Goal: Task Accomplishment & Management: Manage account settings

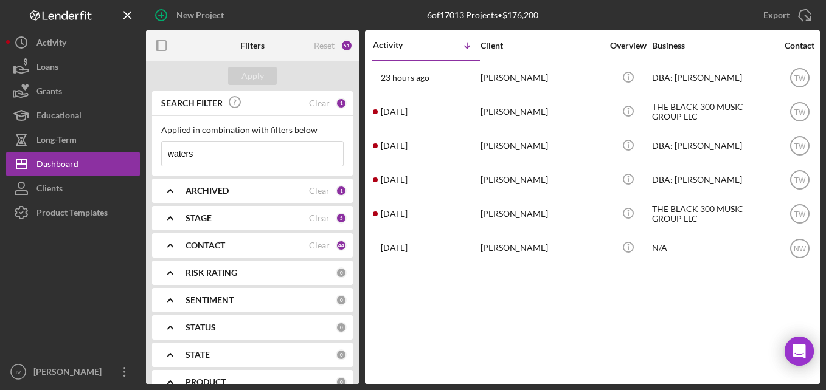
drag, startPoint x: 234, startPoint y: 151, endPoint x: 158, endPoint y: 165, distance: 77.3
click at [158, 165] on div "Applied in combination with filters below waters Icon/Menu Close" at bounding box center [252, 146] width 201 height 60
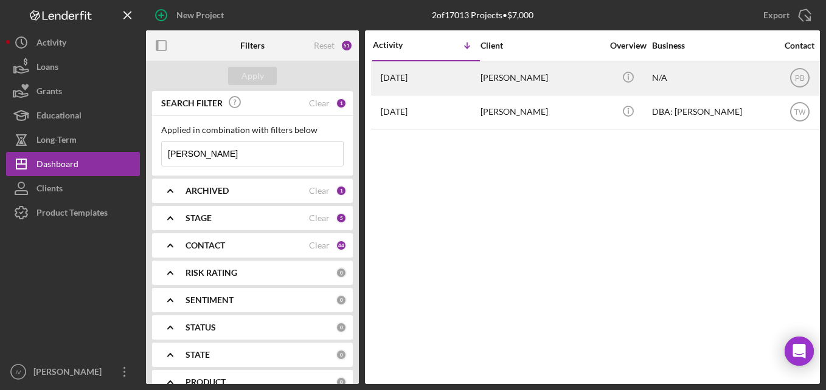
type input "[PERSON_NAME]"
click at [495, 80] on div "[PERSON_NAME]" at bounding box center [541, 78] width 122 height 32
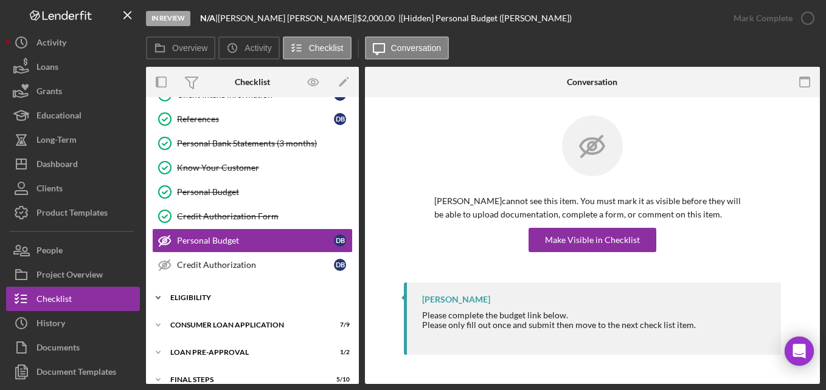
scroll to position [88, 0]
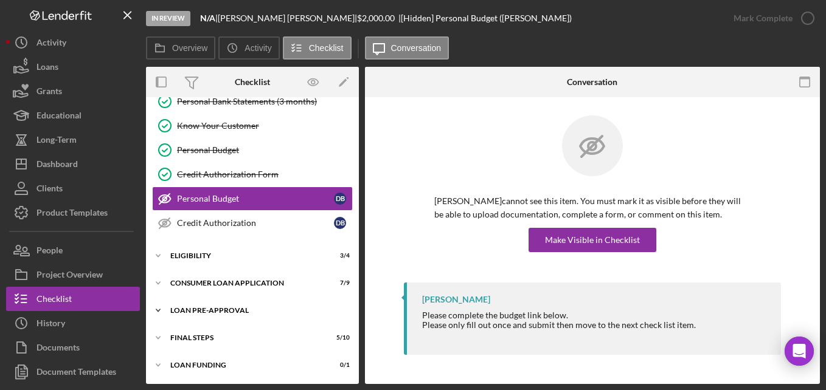
click at [201, 316] on div "Icon/Expander Loan Pre-Approval 1 / 2" at bounding box center [252, 311] width 213 height 24
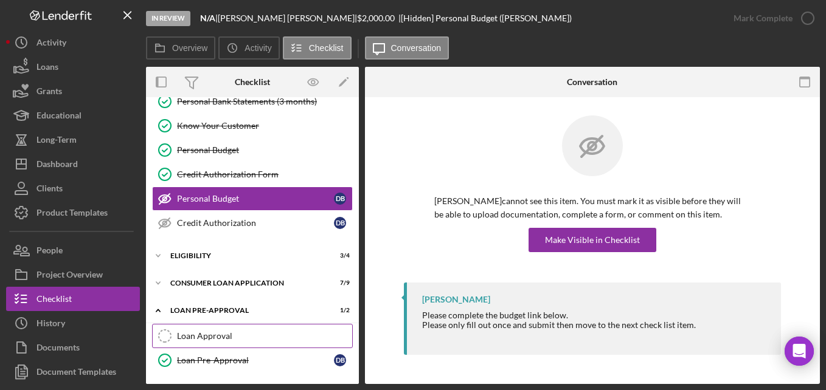
click at [208, 331] on div "Loan Approval" at bounding box center [264, 336] width 175 height 10
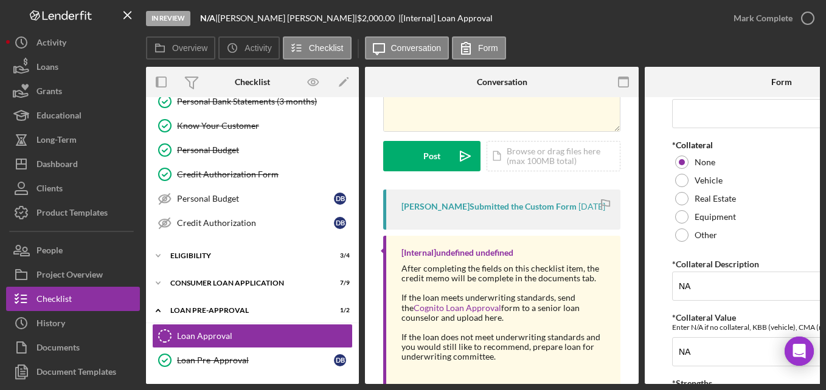
scroll to position [192, 0]
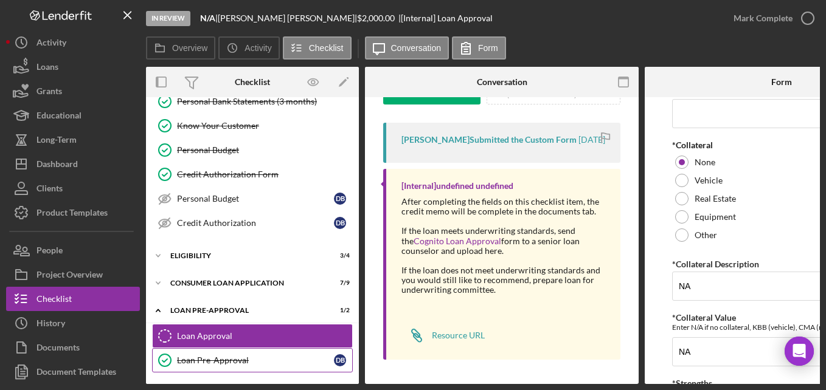
click at [196, 364] on div "Loan Pre-Approval" at bounding box center [255, 361] width 157 height 10
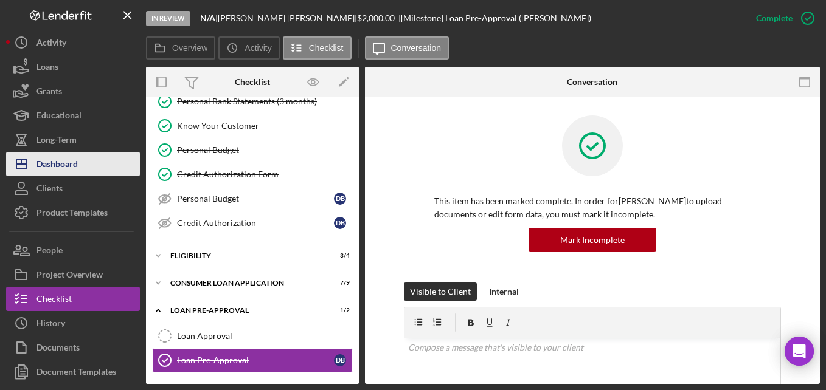
click at [71, 163] on div "Dashboard" at bounding box center [56, 165] width 41 height 27
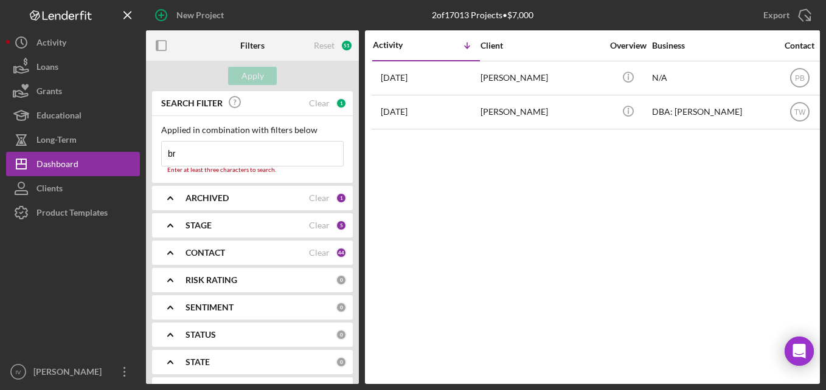
type input "b"
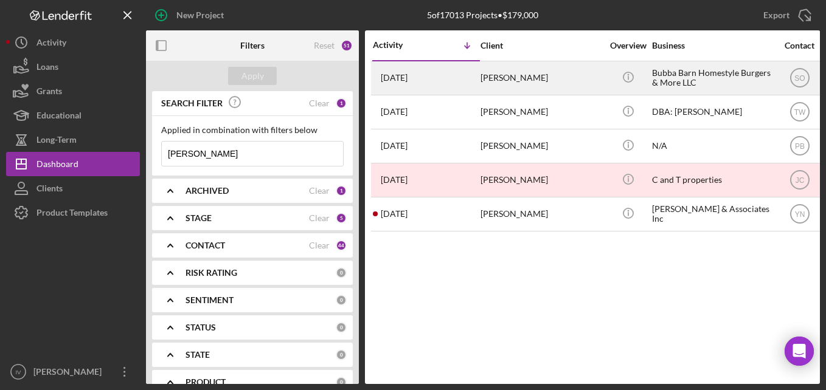
type input "[PERSON_NAME]"
click at [508, 86] on div "[PERSON_NAME]" at bounding box center [541, 78] width 122 height 32
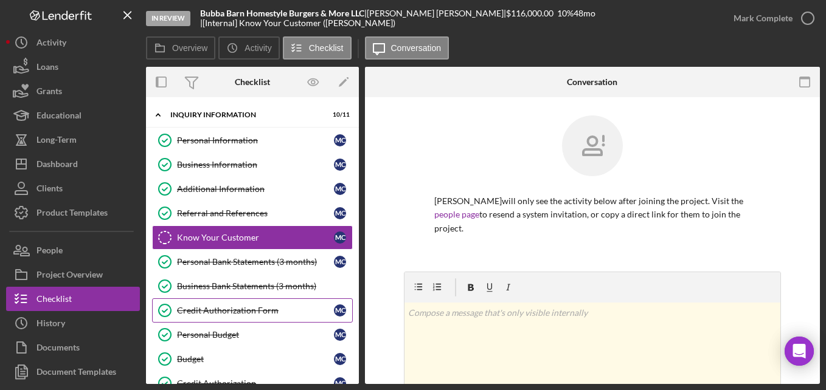
scroll to position [161, 0]
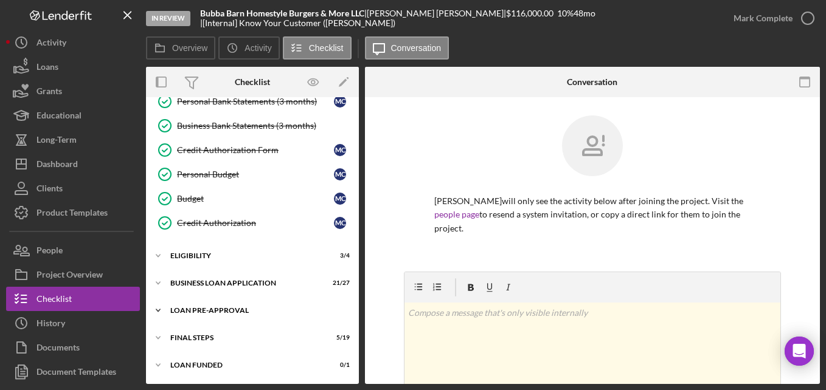
click at [248, 311] on div "LOAN PRE-APPROVAL" at bounding box center [256, 310] width 173 height 7
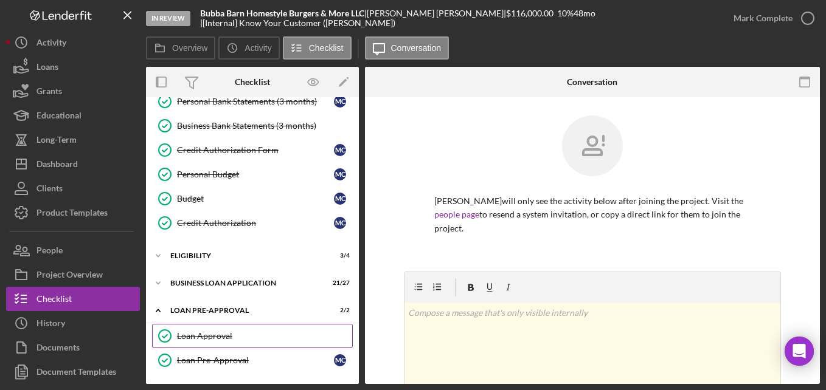
click at [225, 330] on link "Loan Approval Loan Approval" at bounding box center [252, 336] width 201 height 24
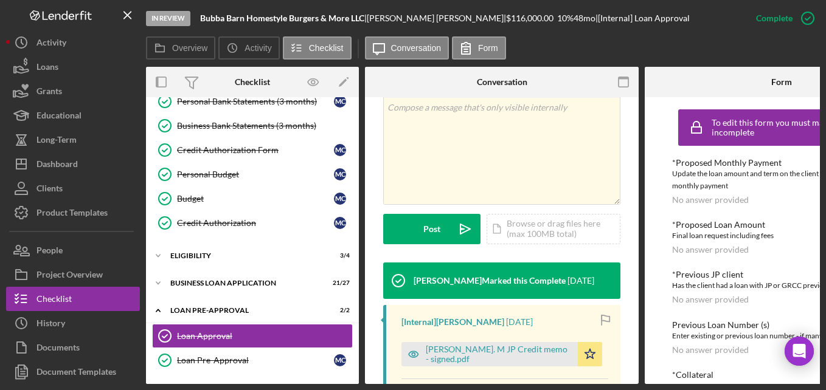
scroll to position [426, 0]
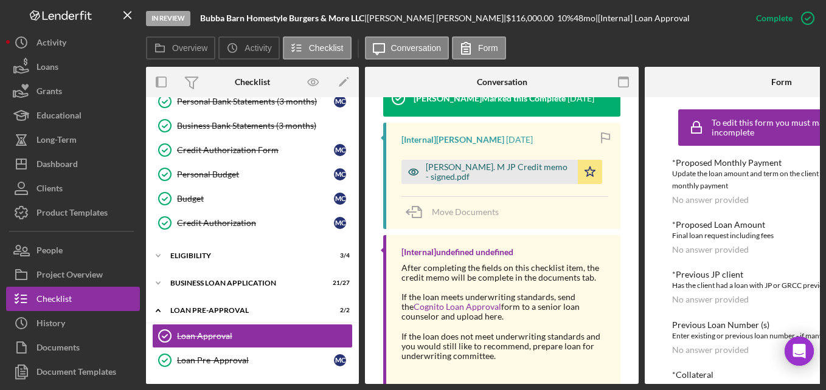
click at [493, 169] on div "[PERSON_NAME]. M JP Credit memo - signed.pdf" at bounding box center [489, 172] width 176 height 24
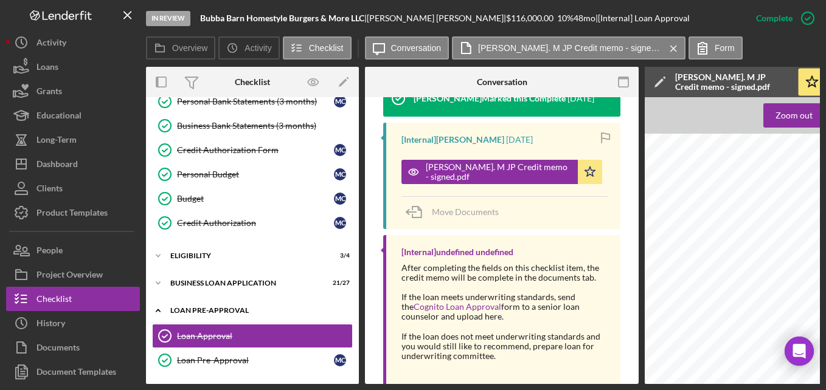
scroll to position [220, 0]
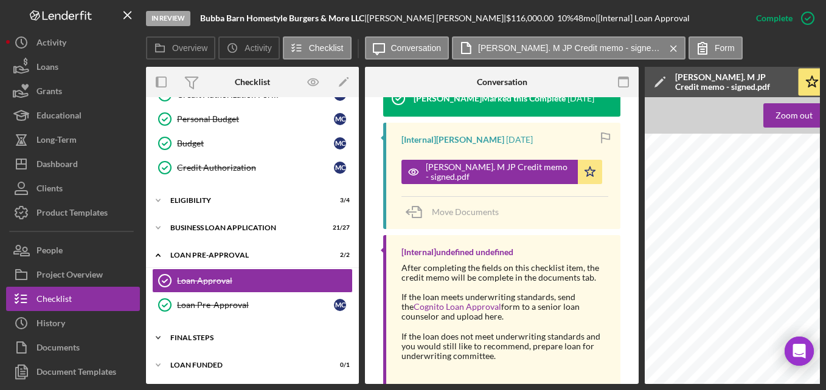
click at [201, 334] on div "FINAL STEPS" at bounding box center [256, 337] width 173 height 7
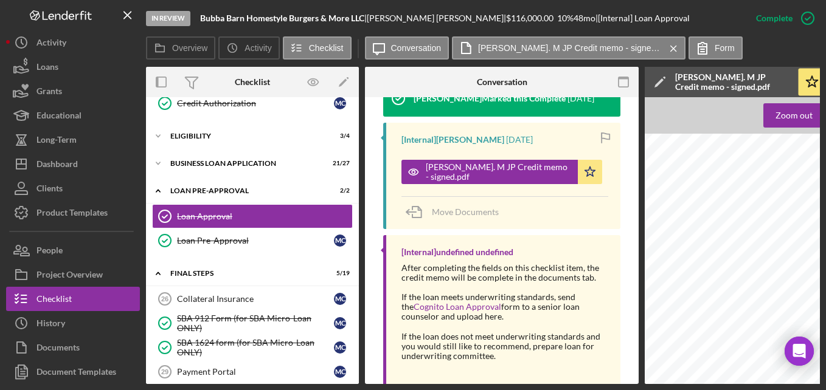
scroll to position [98, 0]
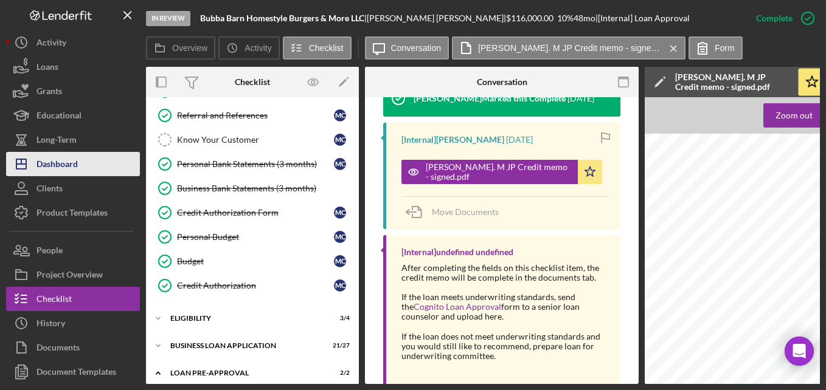
click at [78, 162] on button "Icon/Dashboard Dashboard" at bounding box center [73, 164] width 134 height 24
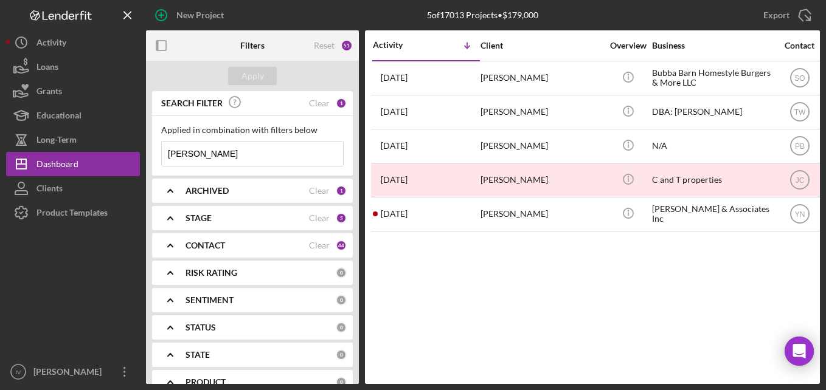
drag, startPoint x: 232, startPoint y: 150, endPoint x: 150, endPoint y: 162, distance: 83.0
click at [150, 162] on div "SEARCH FILTER Clear 1 Applied in combination with filters below [PERSON_NAME] I…" at bounding box center [252, 237] width 213 height 293
type input "[PERSON_NAME]"
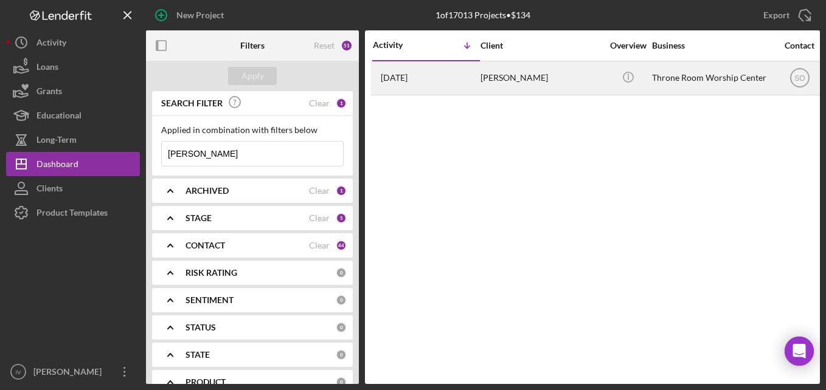
click at [421, 80] on div "[DATE] [PERSON_NAME]" at bounding box center [426, 78] width 106 height 32
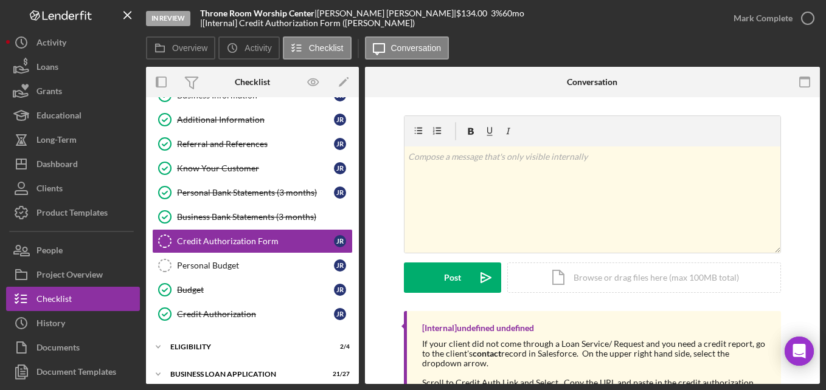
scroll to position [161, 0]
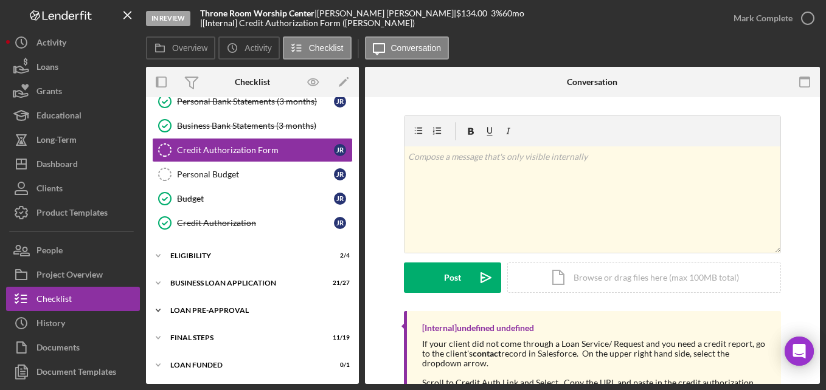
click at [195, 315] on div "Icon/Expander LOAN PRE-APPROVAL 2 / 2" at bounding box center [252, 311] width 213 height 24
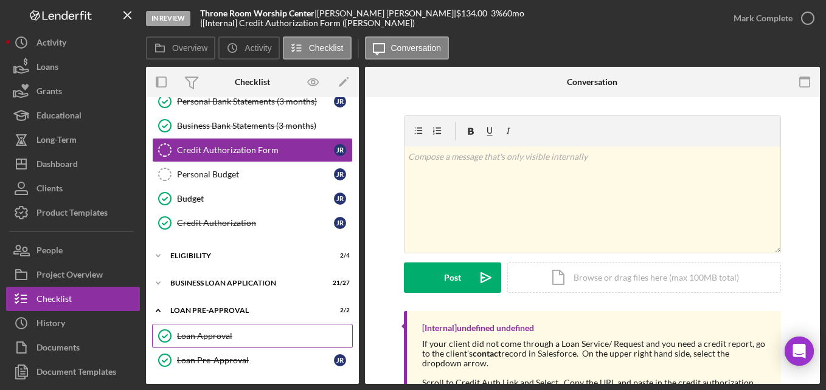
click at [200, 336] on div "Loan Approval" at bounding box center [264, 336] width 175 height 10
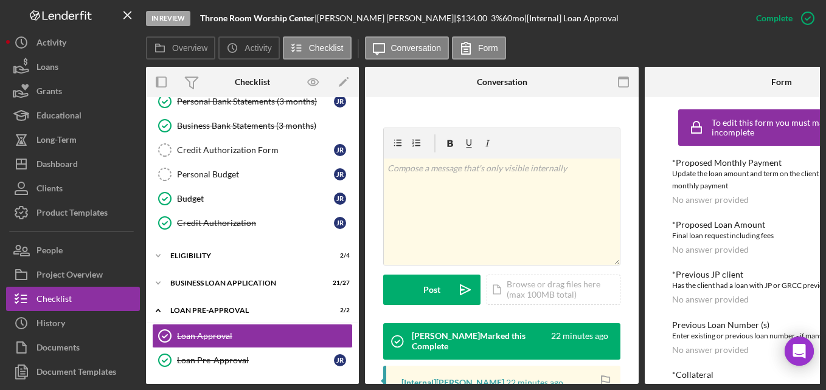
scroll to position [304, 0]
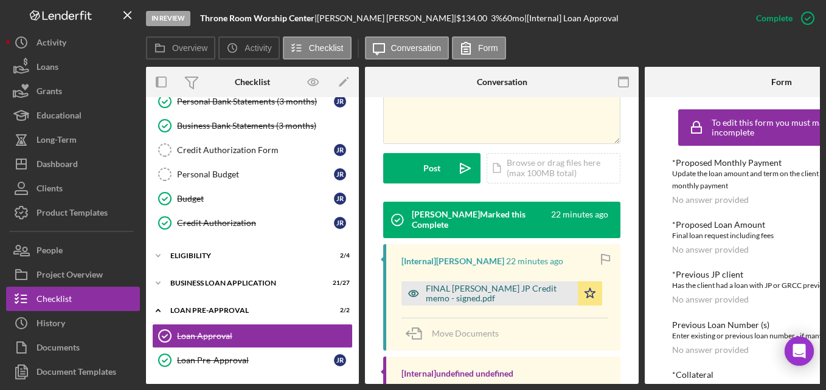
click at [508, 285] on div "FINAL [PERSON_NAME] JP Credit memo - signed.pdf" at bounding box center [499, 293] width 146 height 19
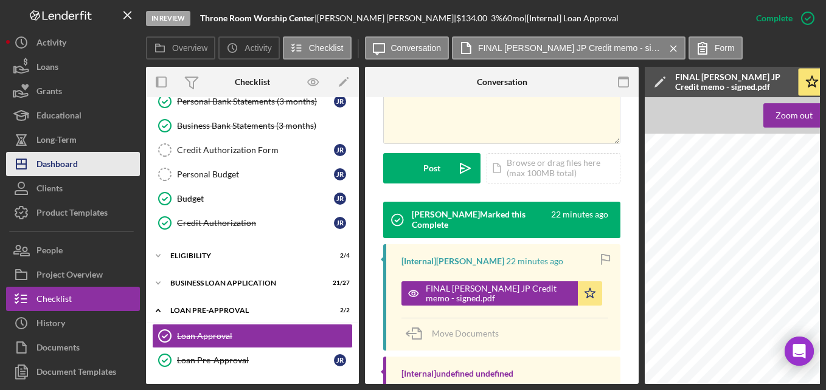
click at [80, 156] on button "Icon/Dashboard Dashboard" at bounding box center [73, 164] width 134 height 24
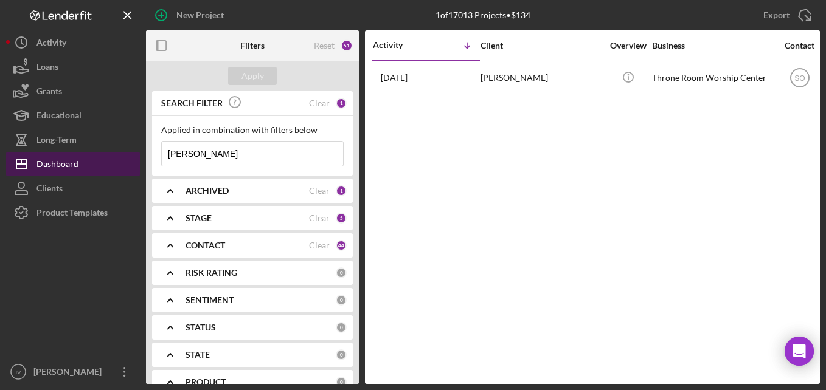
drag, startPoint x: 221, startPoint y: 154, endPoint x: 122, endPoint y: 170, distance: 100.4
click at [120, 170] on div "New Project 1 of 17013 Projects • $134 [PERSON_NAME] Export Icon/Export Filters…" at bounding box center [413, 192] width 814 height 384
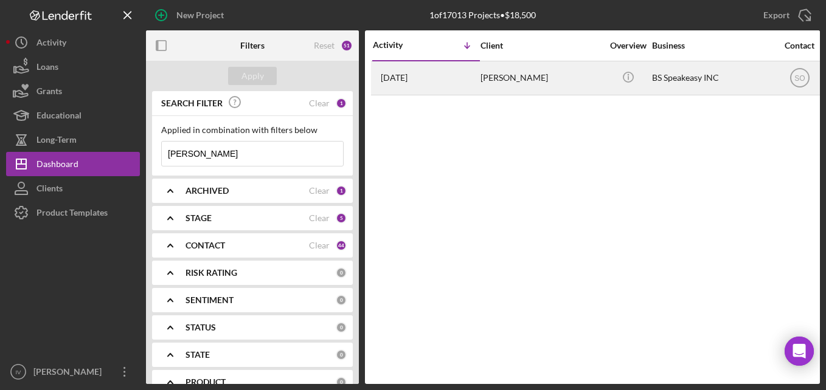
type input "[PERSON_NAME]"
click at [584, 91] on div "[PERSON_NAME]" at bounding box center [541, 78] width 122 height 32
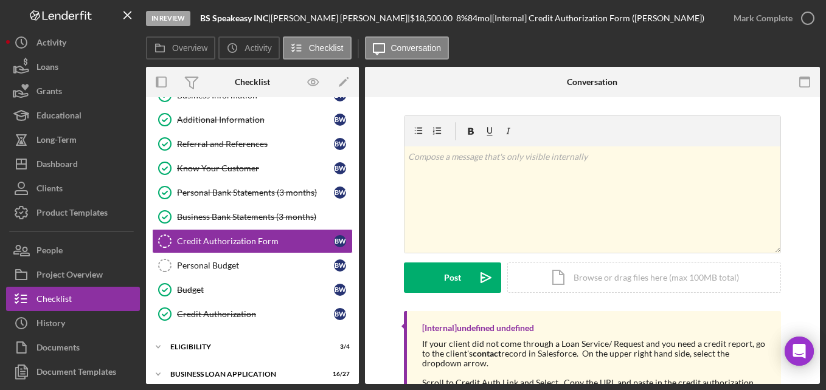
scroll to position [161, 0]
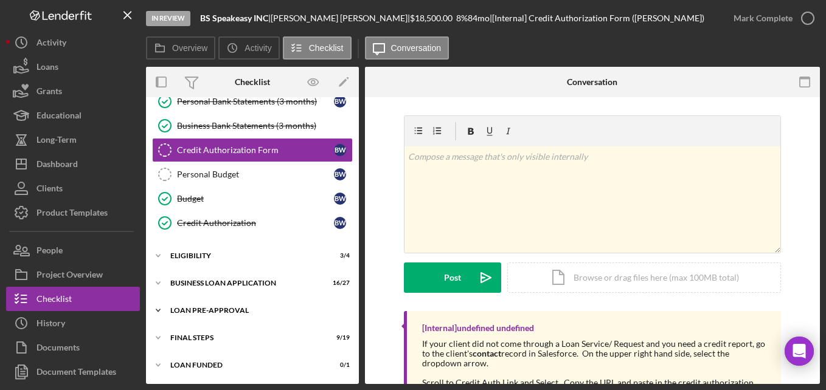
click at [220, 312] on div "LOAN PRE-APPROVAL" at bounding box center [256, 310] width 173 height 7
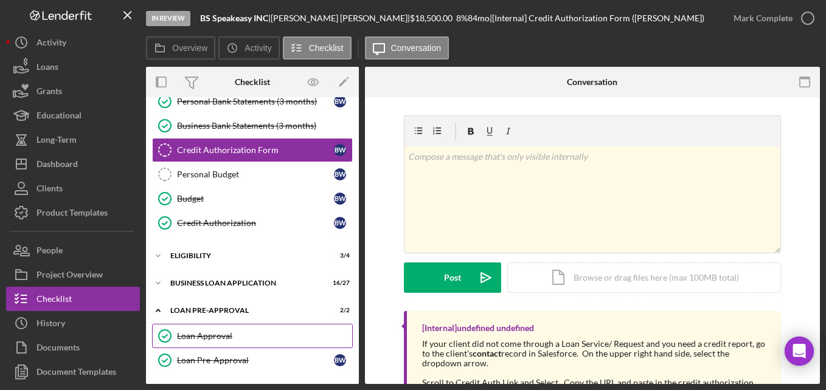
click at [226, 328] on link "Loan Approval Loan Approval" at bounding box center [252, 336] width 201 height 24
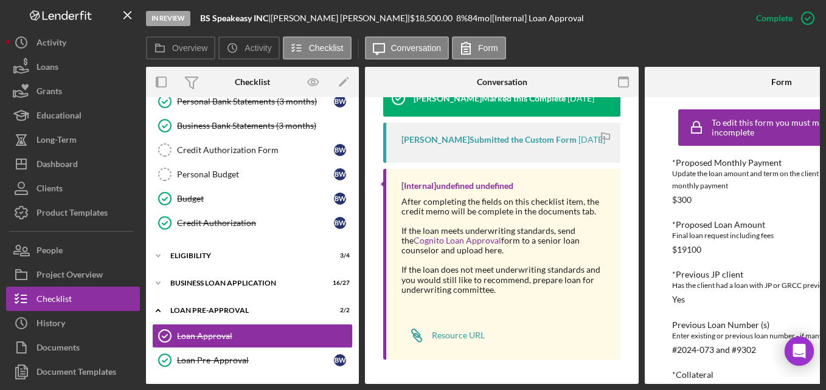
scroll to position [243, 0]
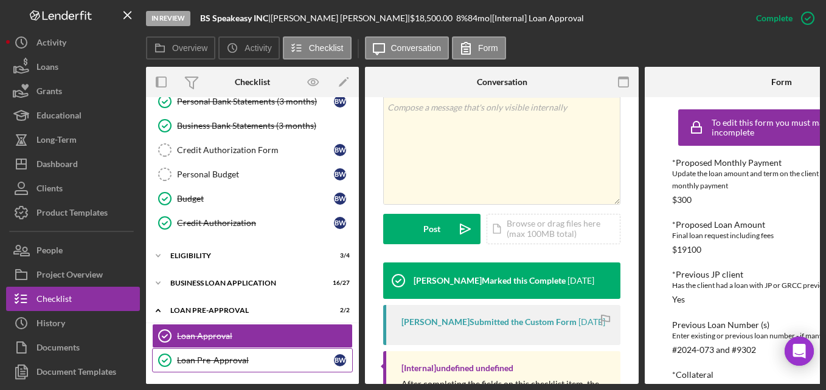
click at [225, 356] on div "Loan Pre-Approval" at bounding box center [255, 361] width 157 height 10
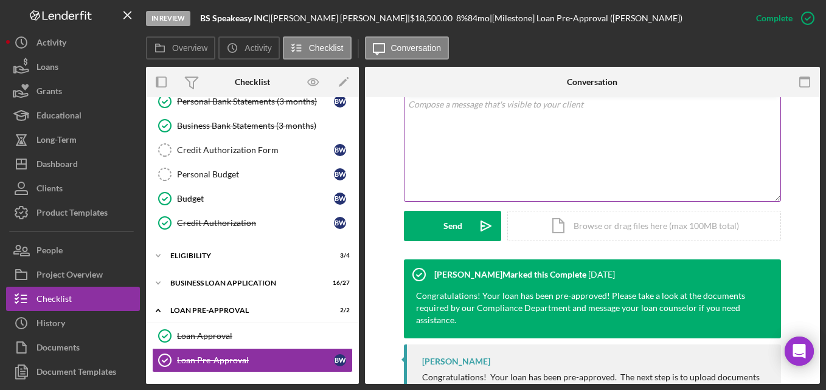
scroll to position [321, 0]
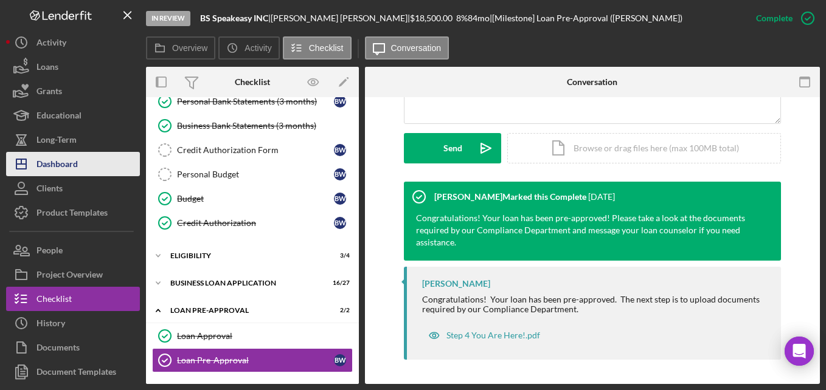
click at [80, 156] on button "Icon/Dashboard Dashboard" at bounding box center [73, 164] width 134 height 24
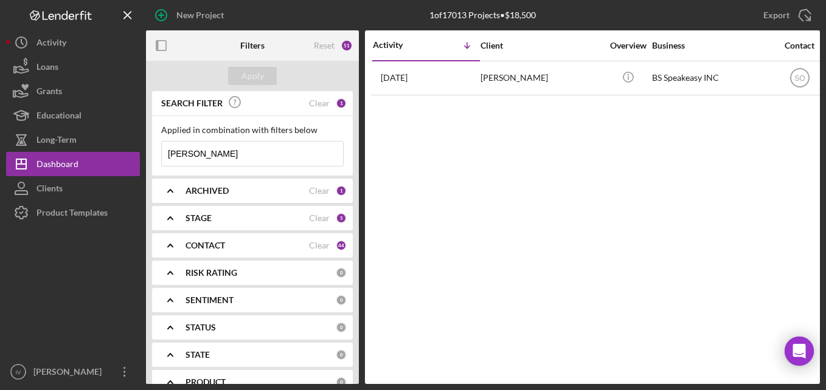
drag, startPoint x: 239, startPoint y: 151, endPoint x: 156, endPoint y: 167, distance: 84.2
click at [157, 166] on div "Applied in combination with filters below [PERSON_NAME] Icon/Menu Close" at bounding box center [252, 146] width 201 height 60
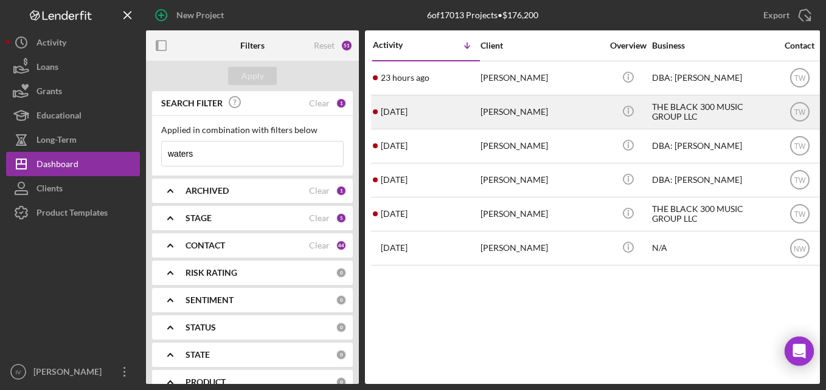
type input "waters"
click at [539, 108] on div "[PERSON_NAME]" at bounding box center [541, 112] width 122 height 32
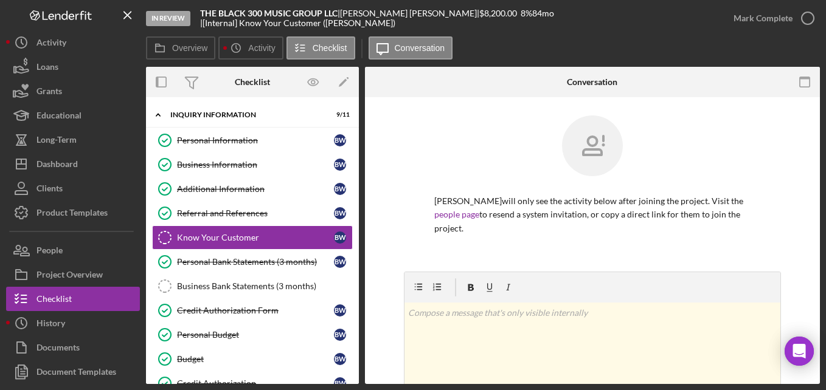
scroll to position [161, 0]
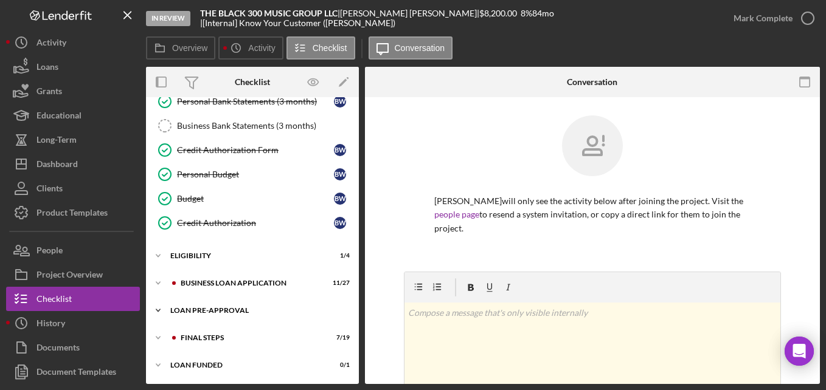
drag, startPoint x: 237, startPoint y: 313, endPoint x: 241, endPoint y: 320, distance: 8.4
click at [237, 313] on div "LOAN PRE-APPROVAL" at bounding box center [256, 310] width 173 height 7
click at [241, 325] on link "Loan Approval Loan Approval" at bounding box center [252, 336] width 201 height 24
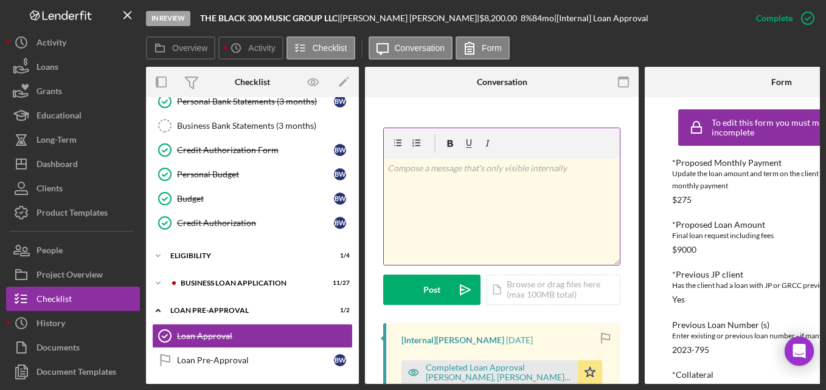
scroll to position [243, 0]
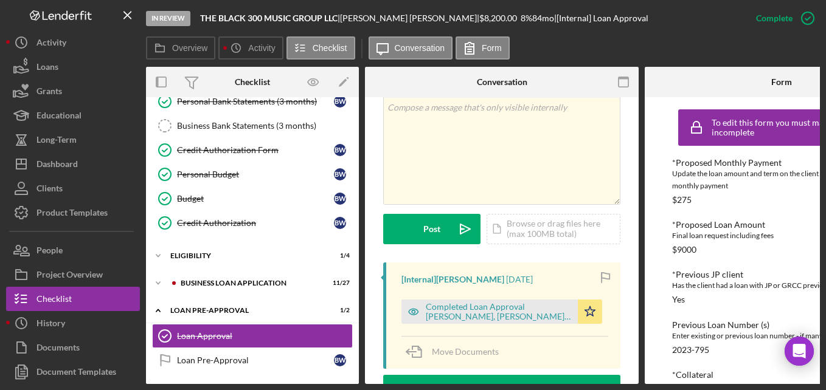
click at [517, 302] on div "Completed Loan Approval [PERSON_NAME], [PERSON_NAME] , [PERSON_NAME].pdf" at bounding box center [499, 311] width 146 height 19
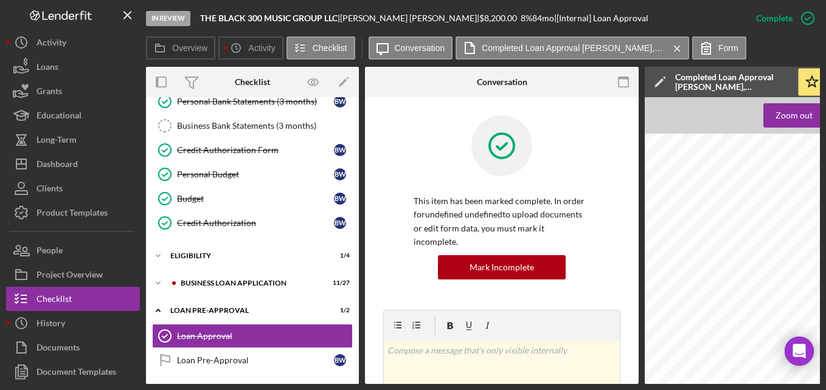
scroll to position [721, 0]
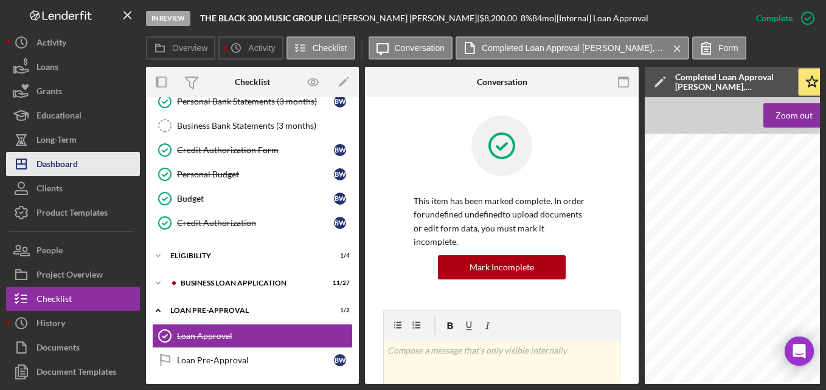
drag, startPoint x: 48, startPoint y: 157, endPoint x: 69, endPoint y: 173, distance: 26.0
click at [49, 157] on div "Dashboard" at bounding box center [56, 165] width 41 height 27
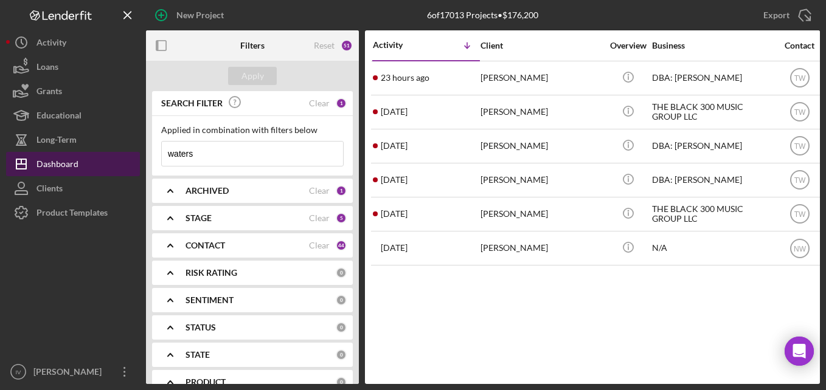
drag, startPoint x: 242, startPoint y: 154, endPoint x: 131, endPoint y: 161, distance: 111.5
click at [131, 161] on div "New Project 6 of 17013 Projects • $176,200 waters Export Icon/Export Filters Re…" at bounding box center [413, 192] width 814 height 384
type input "[PERSON_NAME]"
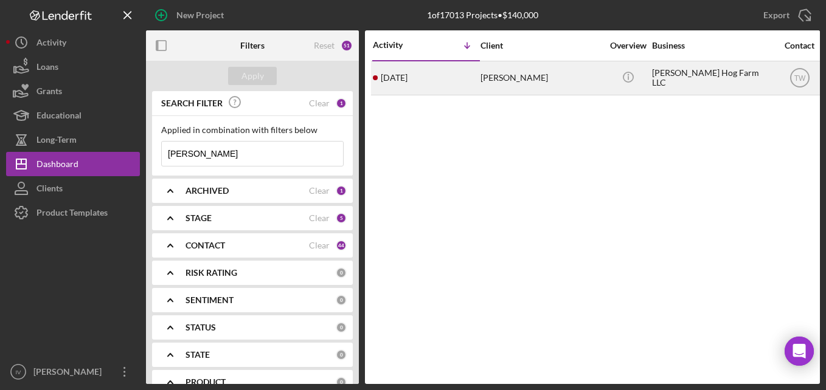
click at [539, 77] on div "[PERSON_NAME]" at bounding box center [541, 78] width 122 height 32
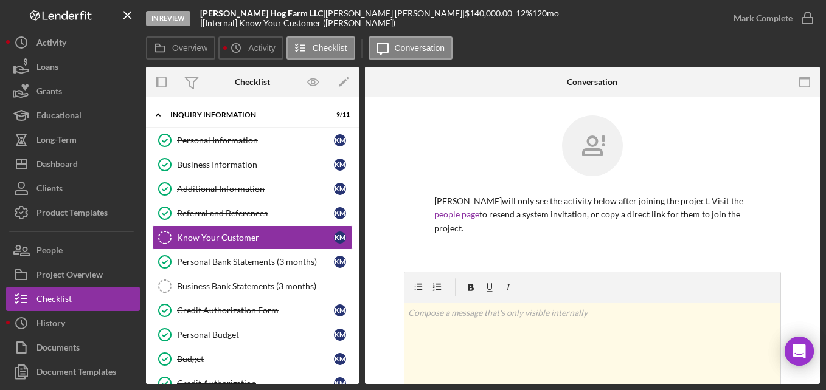
scroll to position [161, 0]
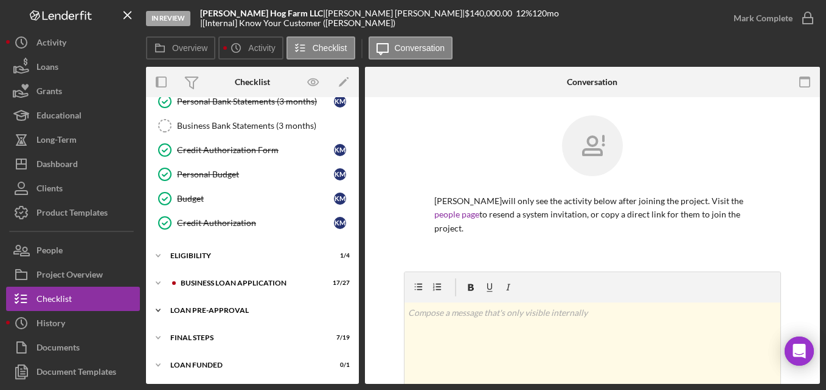
click at [216, 314] on div "LOAN PRE-APPROVAL" at bounding box center [256, 310] width 173 height 7
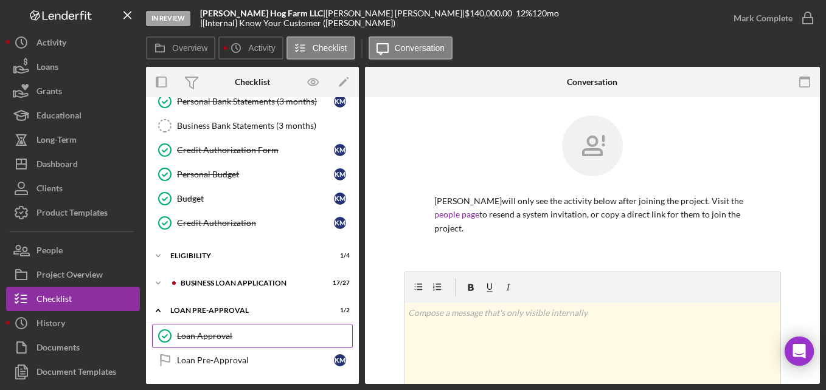
click at [216, 330] on link "Loan Approval Loan Approval" at bounding box center [252, 336] width 201 height 24
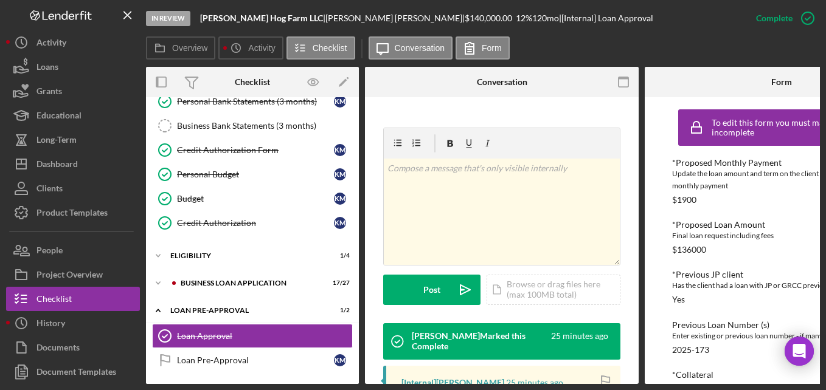
scroll to position [365, 0]
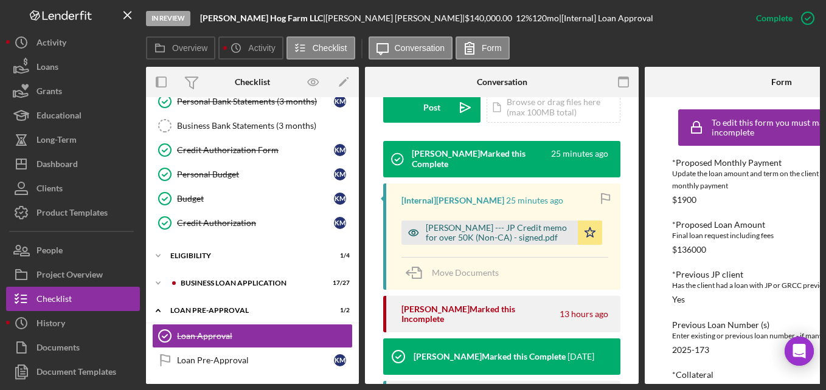
click at [479, 223] on div "[PERSON_NAME] --- JP Credit memo for over 50K (Non-CA) - signed.pdf" at bounding box center [499, 232] width 146 height 19
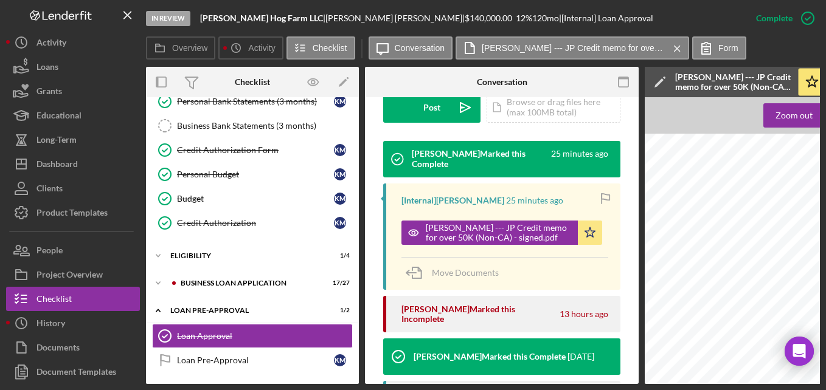
scroll to position [182, 0]
